Goal: Information Seeking & Learning: Learn about a topic

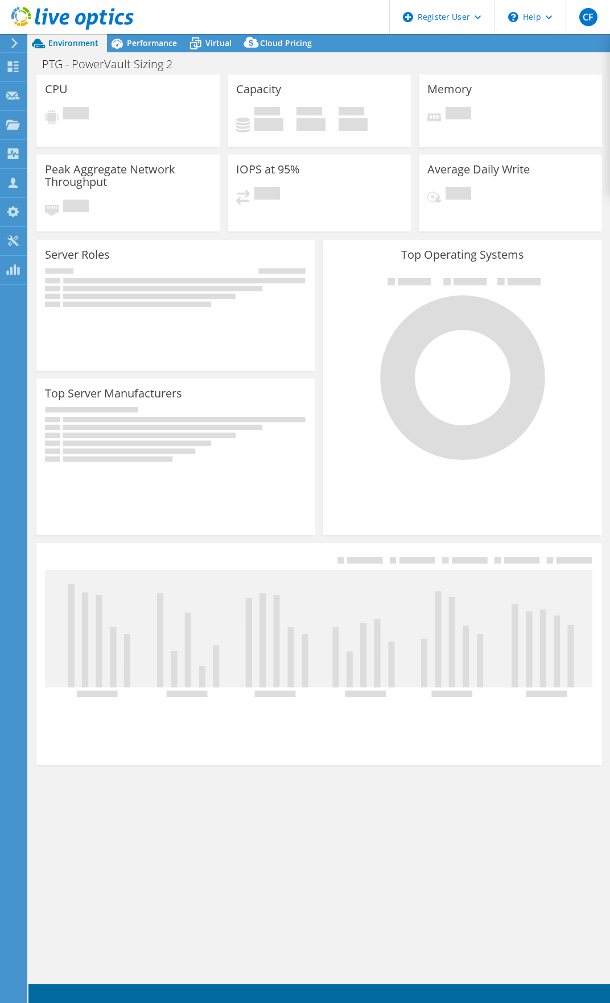
select select "USD"
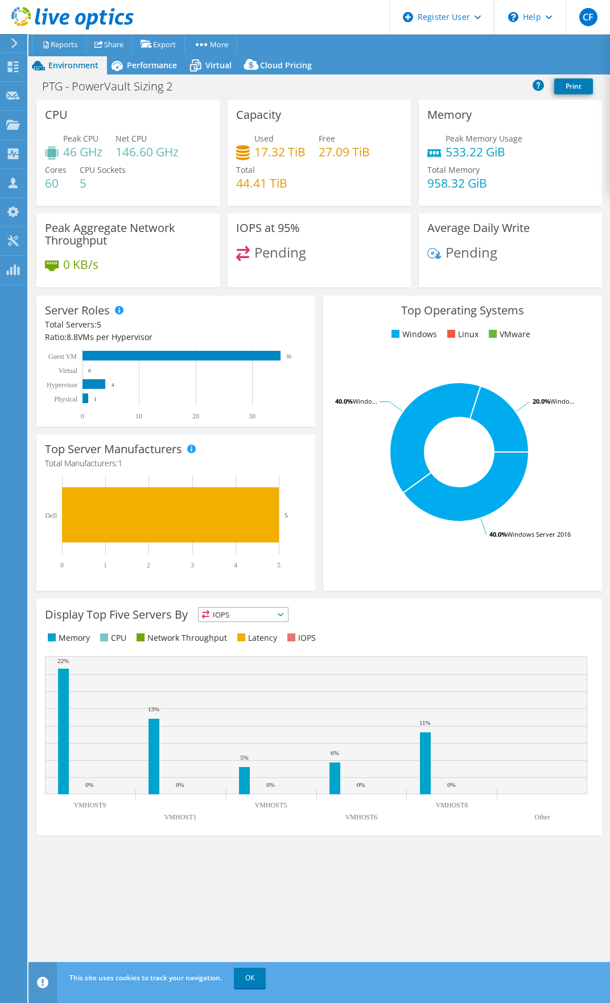
click at [326, 237] on div "IOPS at 95% Pending" at bounding box center [318, 250] width 183 height 74
click at [133, 68] on span "Performance" at bounding box center [152, 65] width 50 height 11
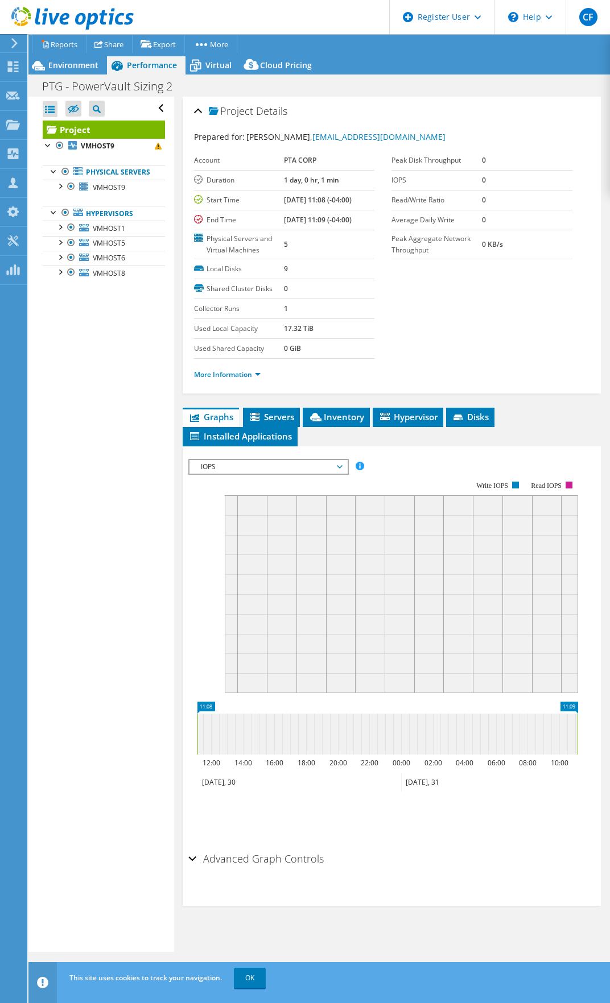
click at [268, 467] on span "IOPS" at bounding box center [268, 467] width 146 height 14
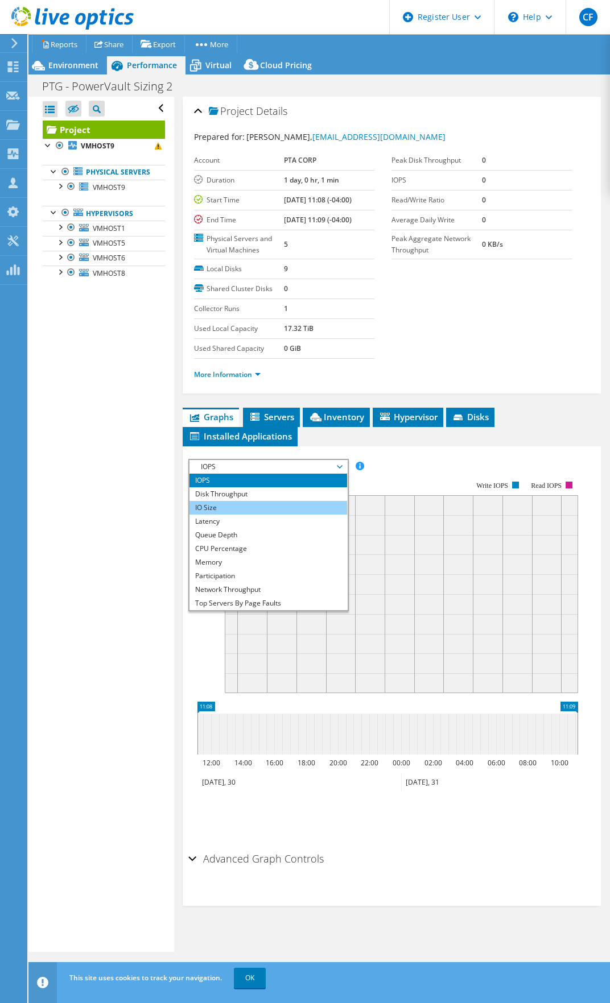
click at [252, 501] on li "IO Size" at bounding box center [267, 508] width 157 height 14
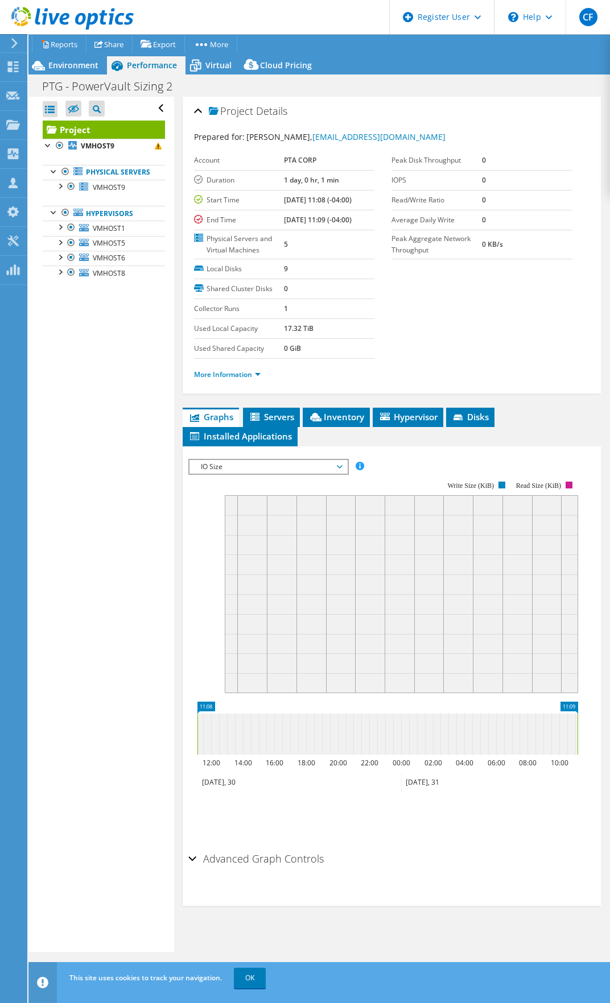
click at [248, 476] on rect at bounding box center [382, 579] width 389 height 227
click at [242, 468] on span "IO Size" at bounding box center [268, 467] width 146 height 14
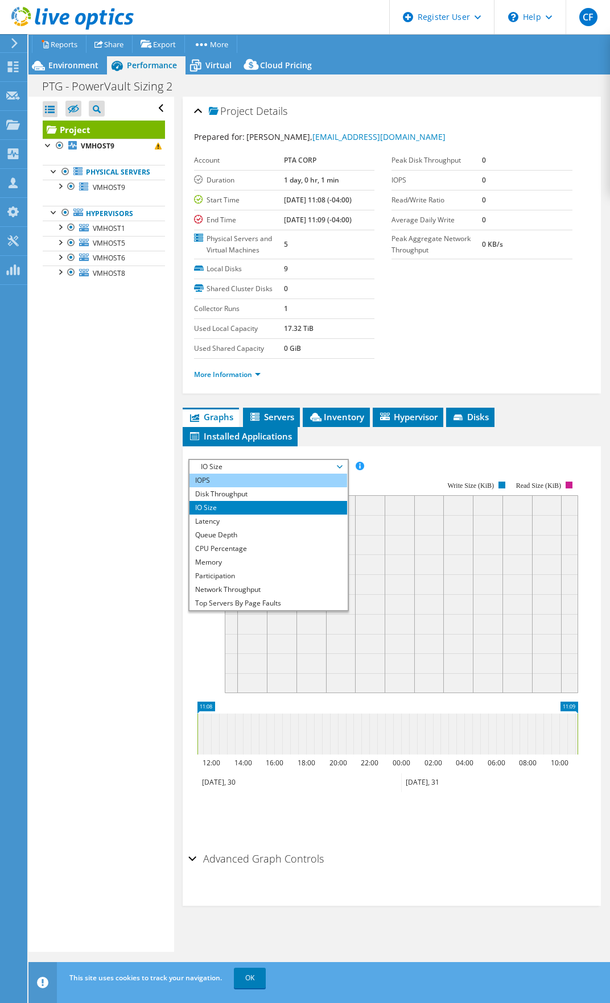
click at [245, 485] on li "IOPS" at bounding box center [267, 481] width 157 height 14
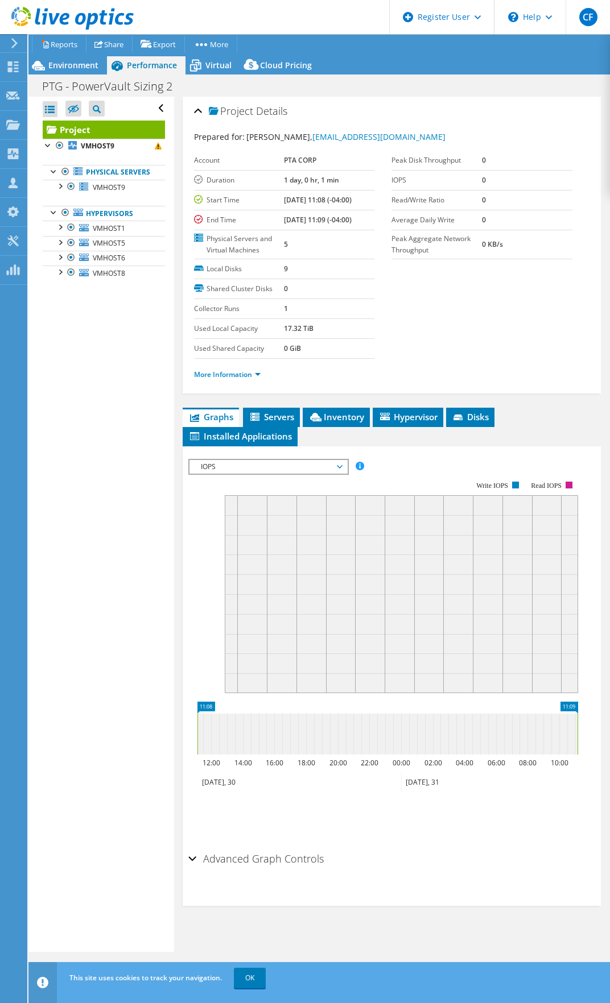
click at [236, 465] on span "IOPS" at bounding box center [268, 467] width 146 height 14
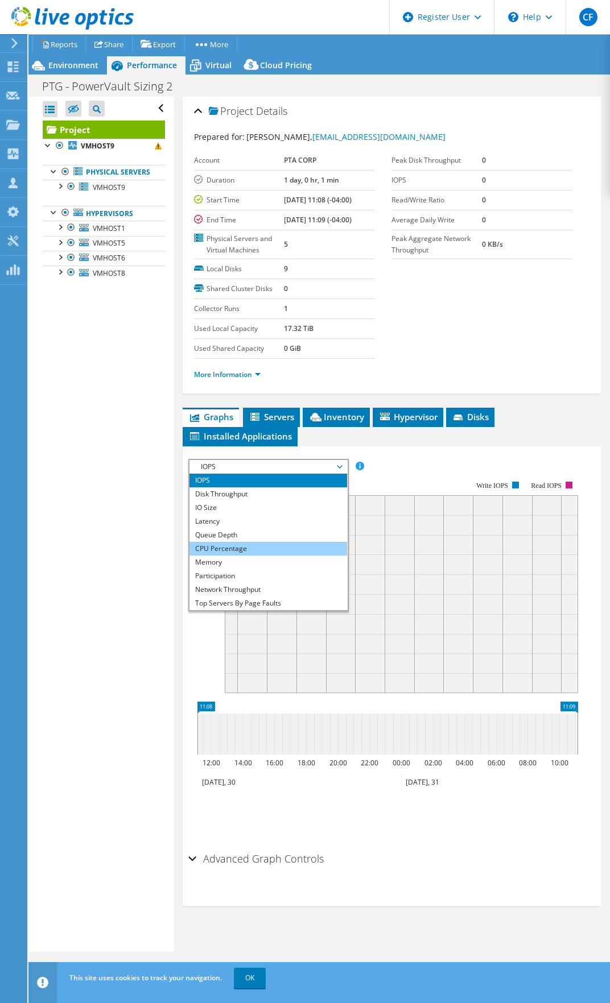
click at [256, 545] on li "CPU Percentage" at bounding box center [267, 549] width 157 height 14
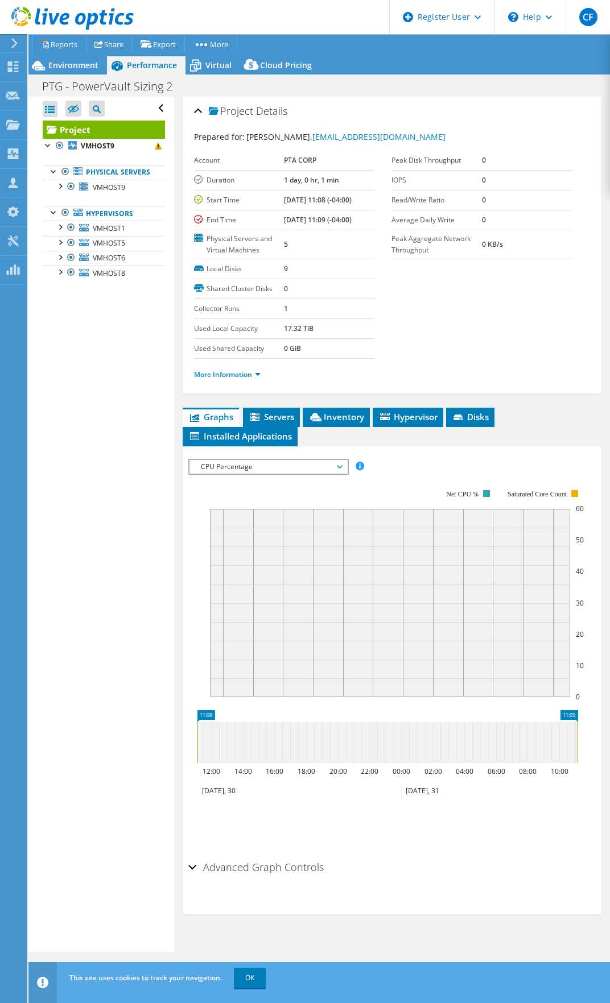
click at [237, 479] on rect at bounding box center [397, 587] width 374 height 227
click at [236, 470] on span "CPU Percentage" at bounding box center [268, 467] width 146 height 14
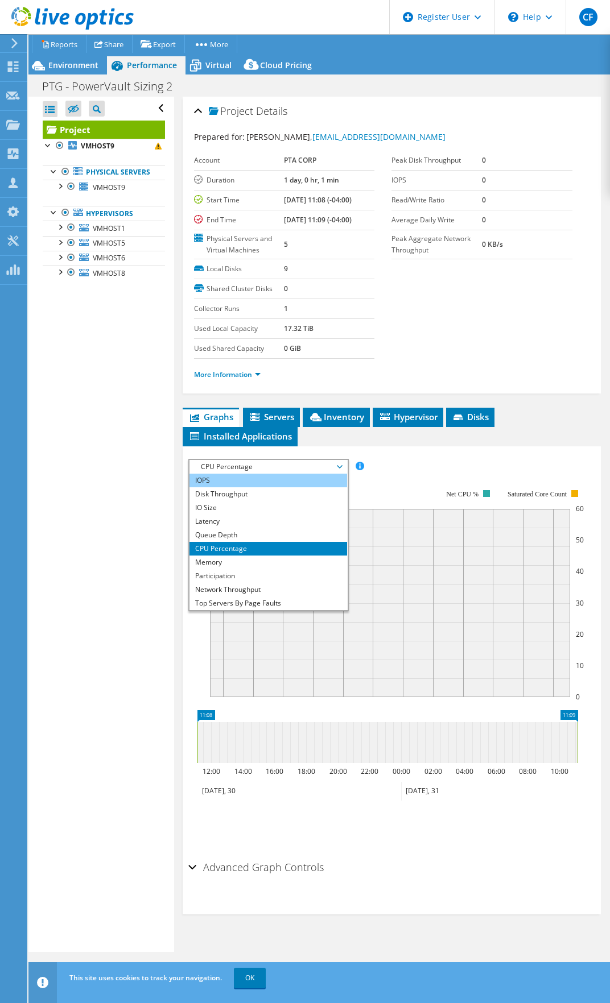
click at [241, 484] on li "IOPS" at bounding box center [267, 481] width 157 height 14
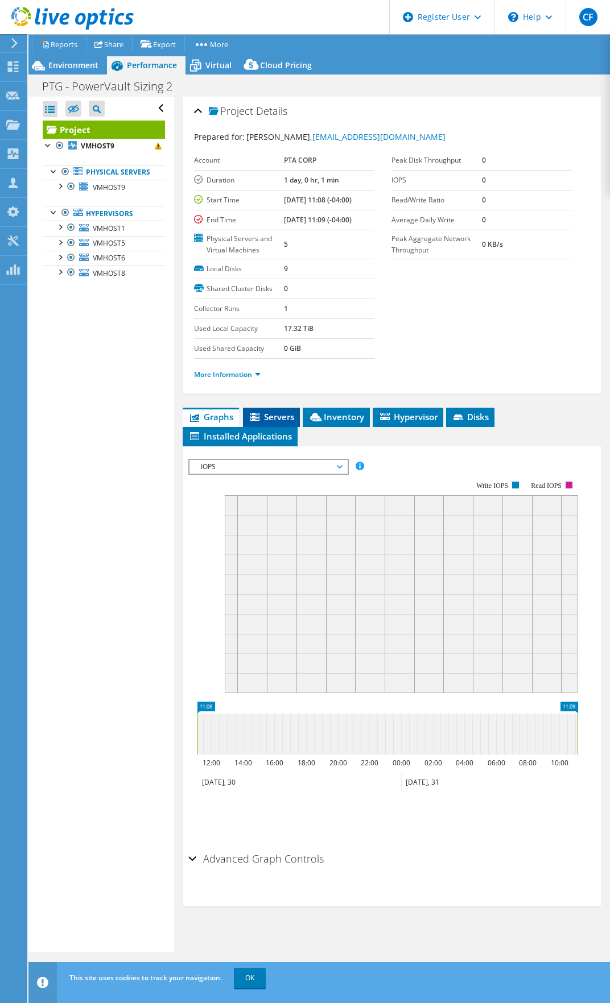
click at [280, 416] on span "Servers" at bounding box center [270, 416] width 45 height 11
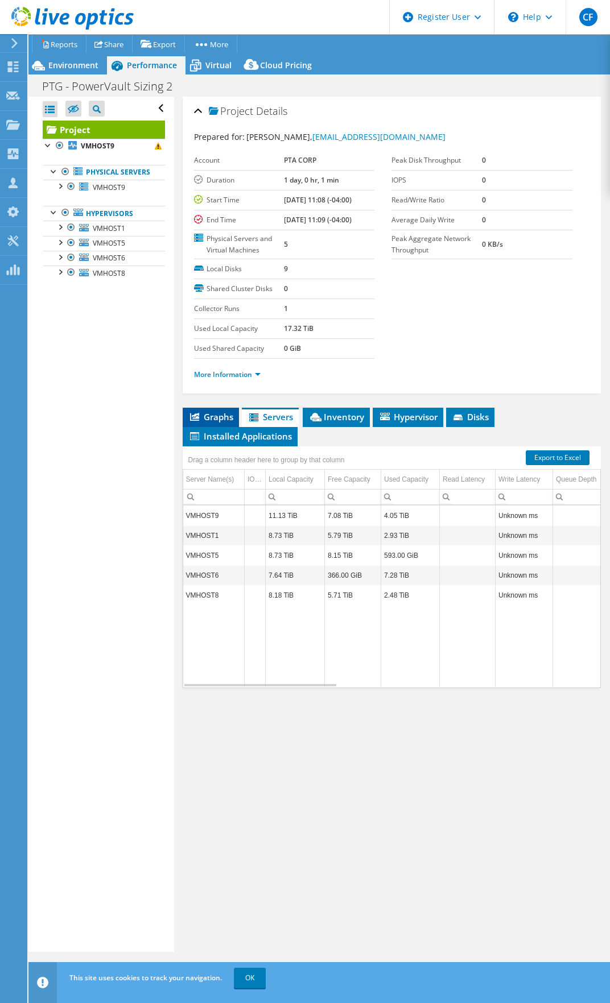
click at [219, 420] on span "Graphs" at bounding box center [210, 416] width 45 height 11
